Goal: Task Accomplishment & Management: Use online tool/utility

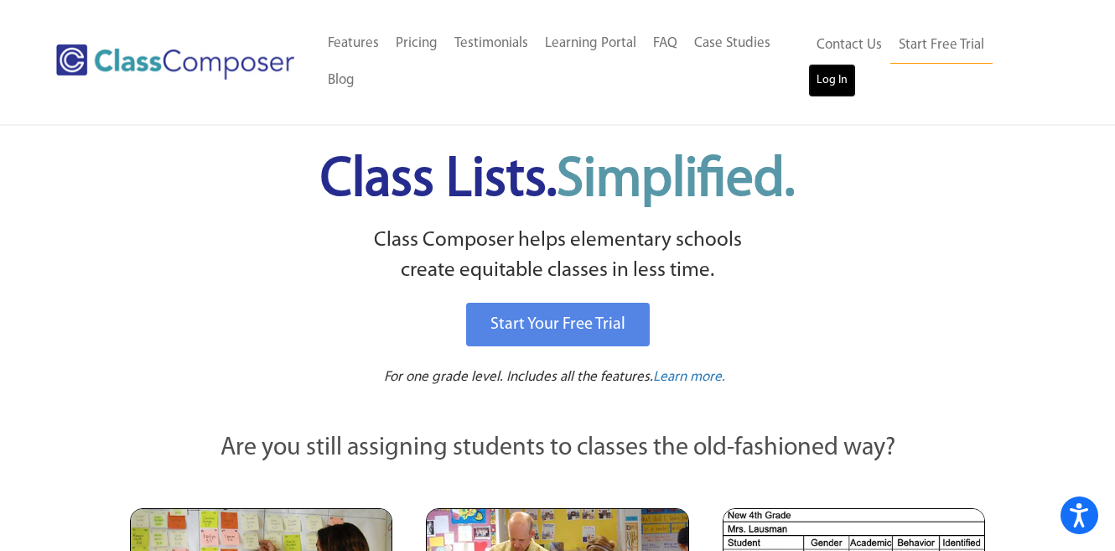
click at [856, 64] on link "Log In" at bounding box center [832, 81] width 48 height 34
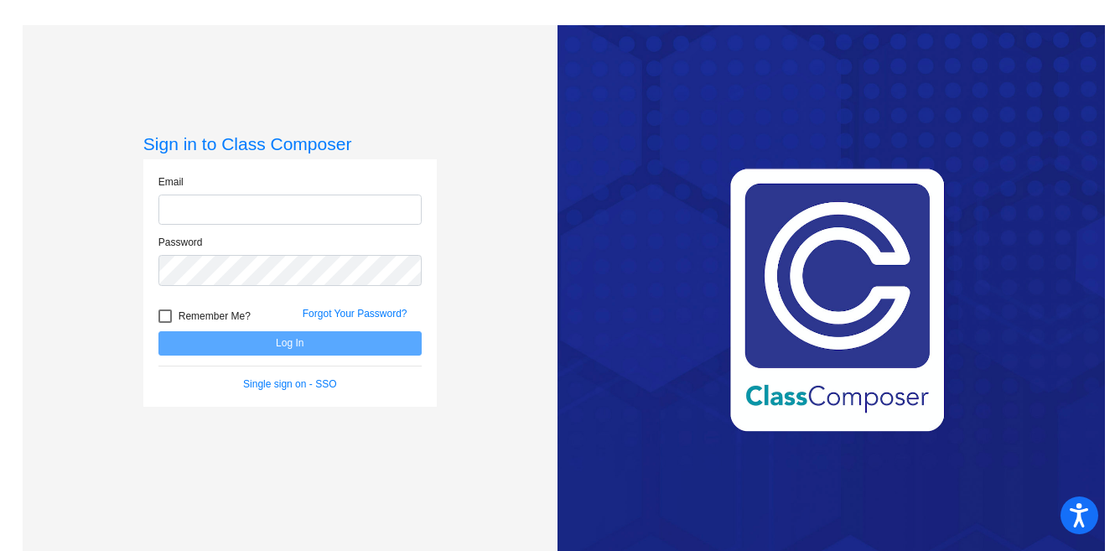
click at [244, 214] on input "email" at bounding box center [289, 209] width 263 height 31
type input "clara.rangelderivas@austinisd.org"
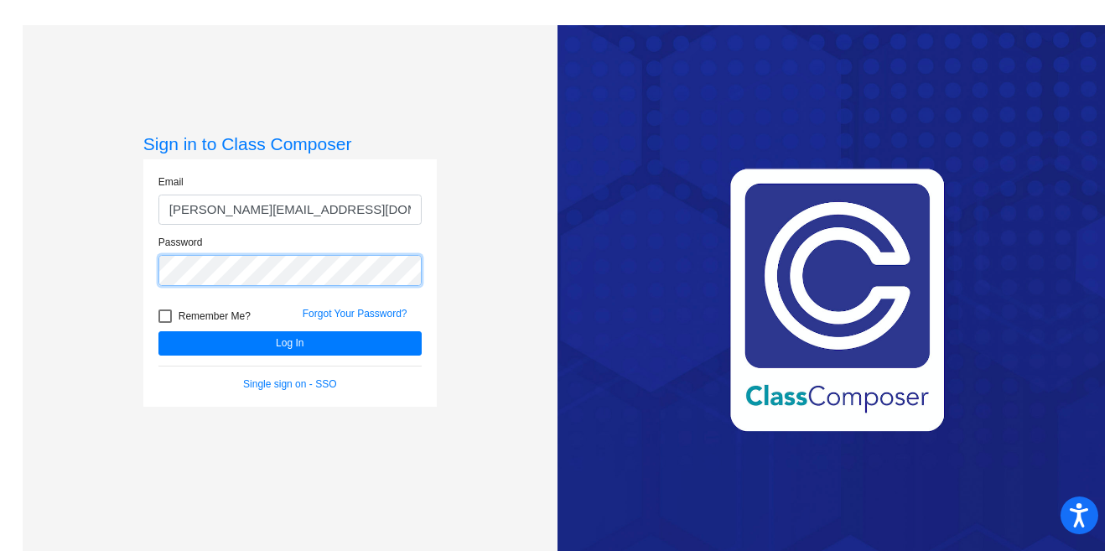
click at [158, 331] on button "Log In" at bounding box center [289, 343] width 263 height 24
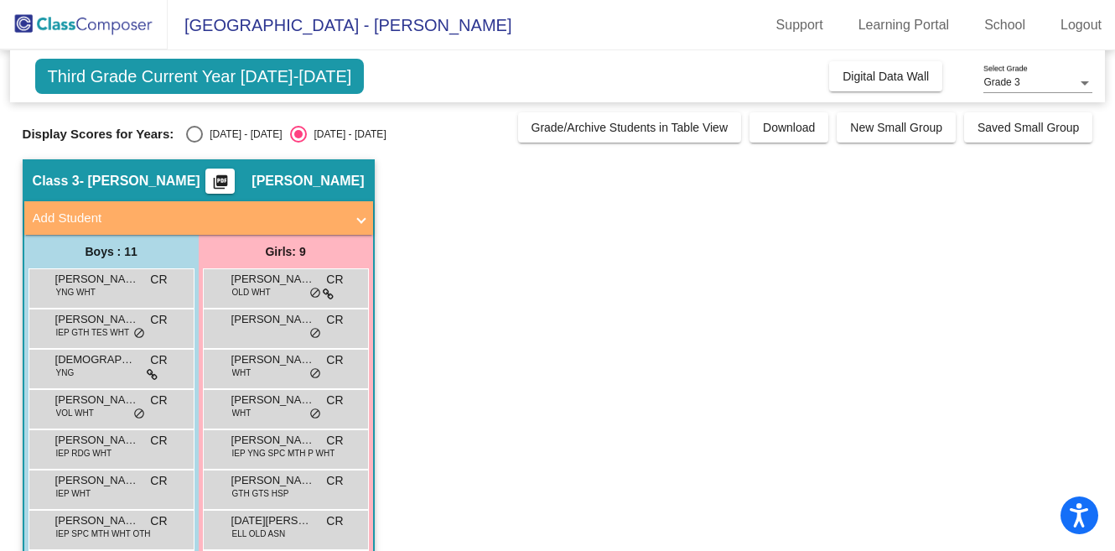
click at [294, 132] on div "Select an option" at bounding box center [298, 134] width 8 height 8
click at [298, 142] on input "2025 - 2026" at bounding box center [298, 142] width 1 height 1
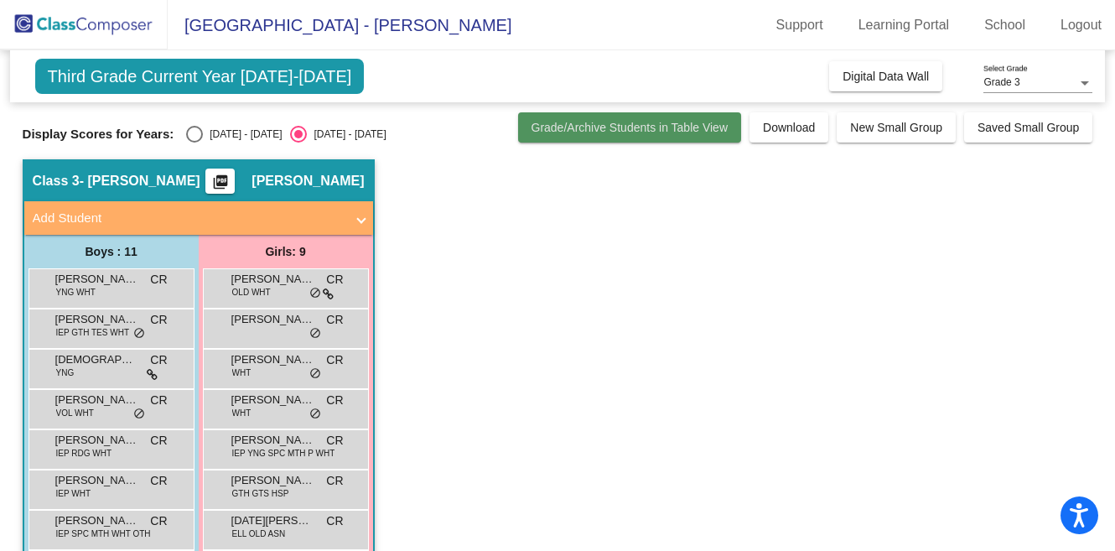
click at [590, 126] on span "Grade/Archive Students in Table View" at bounding box center [629, 127] width 197 height 13
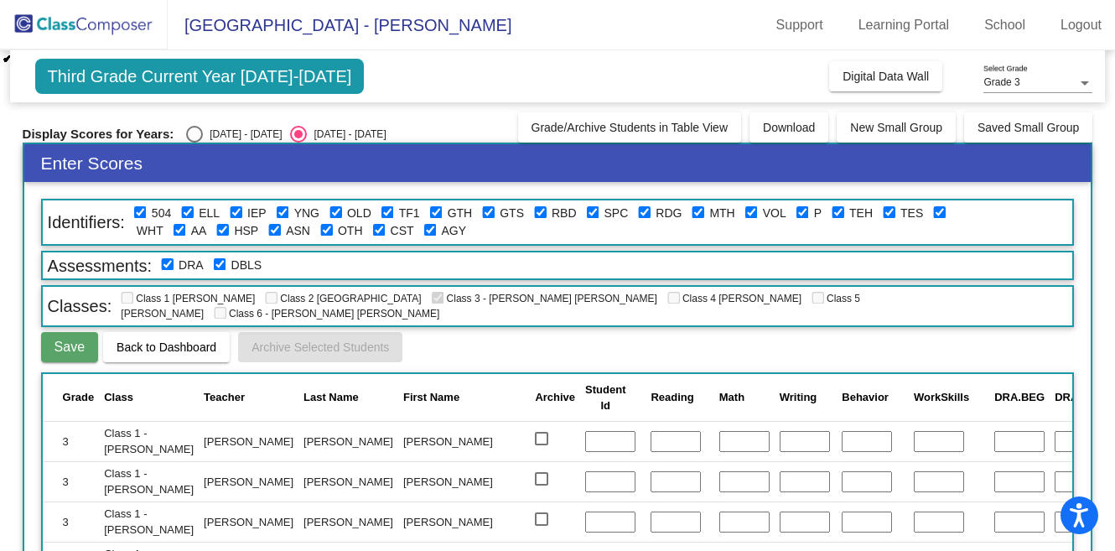
click at [167, 71] on span "Third Grade Current Year 2025-2026" at bounding box center [199, 76] width 329 height 35
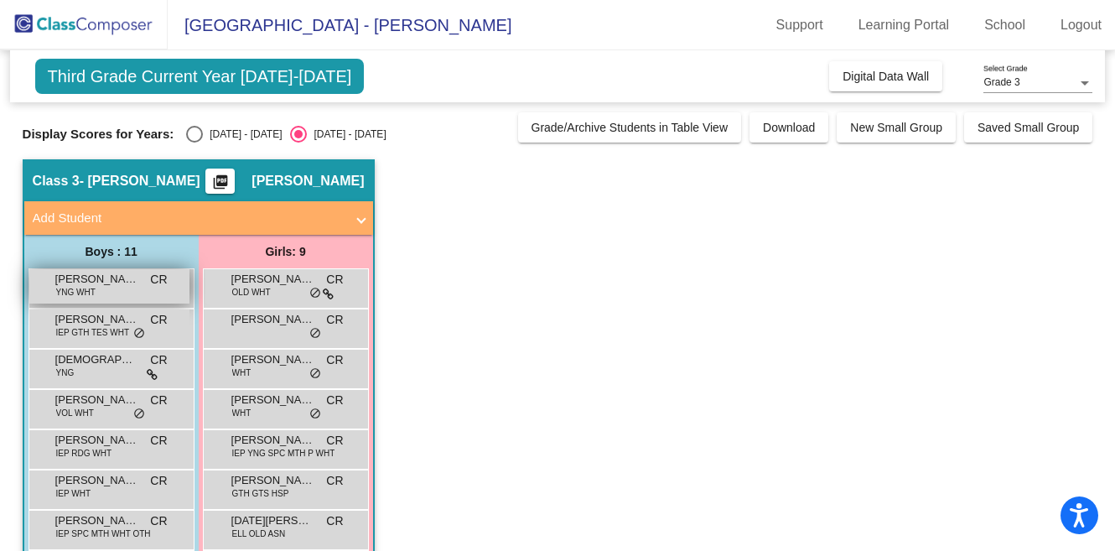
click at [98, 299] on div "Andrew Wells YNG WHT CR lock do_not_disturb_alt" at bounding box center [109, 286] width 160 height 34
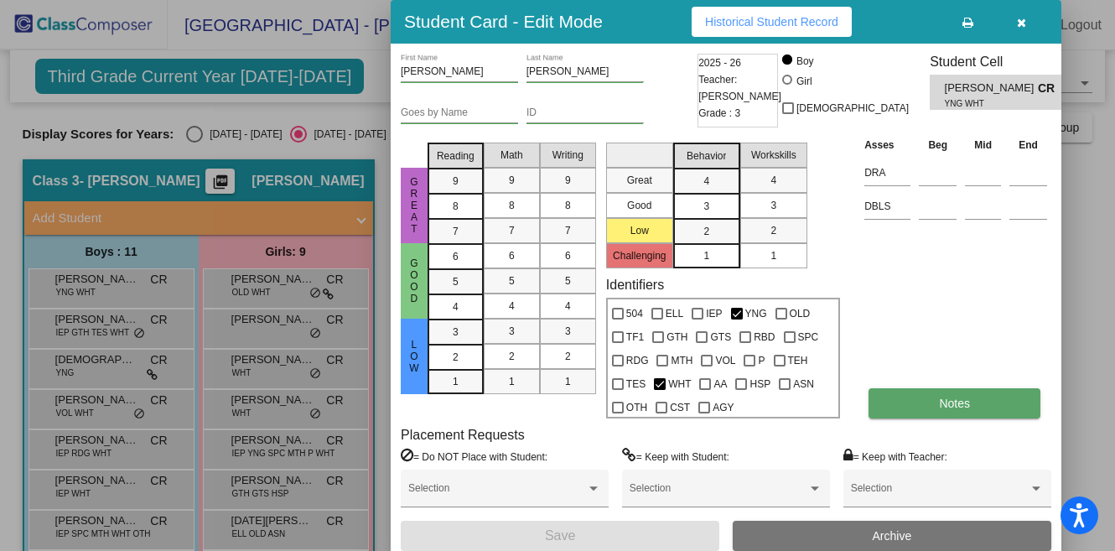
click at [953, 407] on span "Notes" at bounding box center [954, 402] width 31 height 13
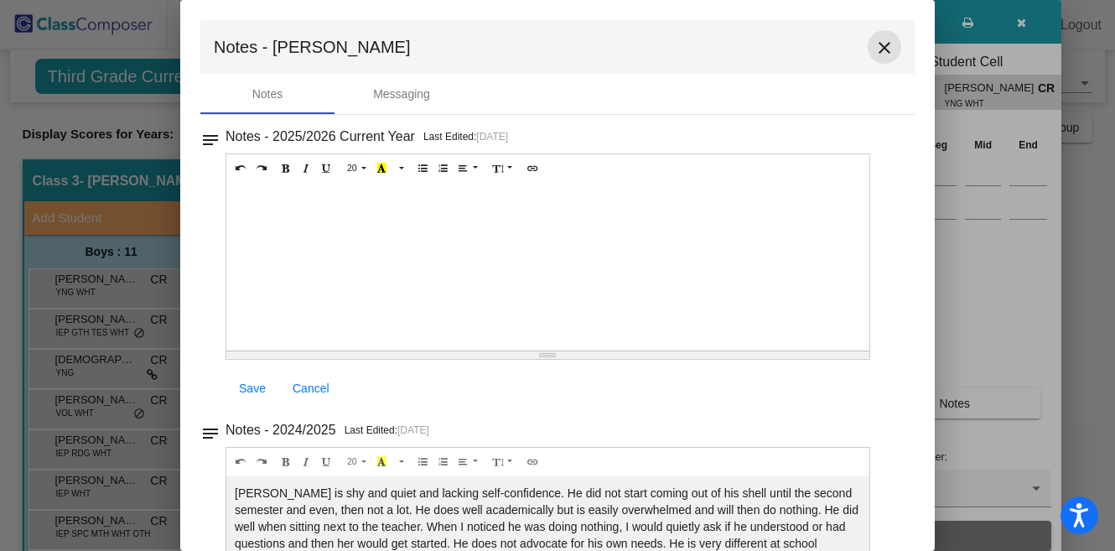
click at [874, 44] on mat-icon "close" at bounding box center [884, 48] width 20 height 20
